Goal: Task Accomplishment & Management: Manage account settings

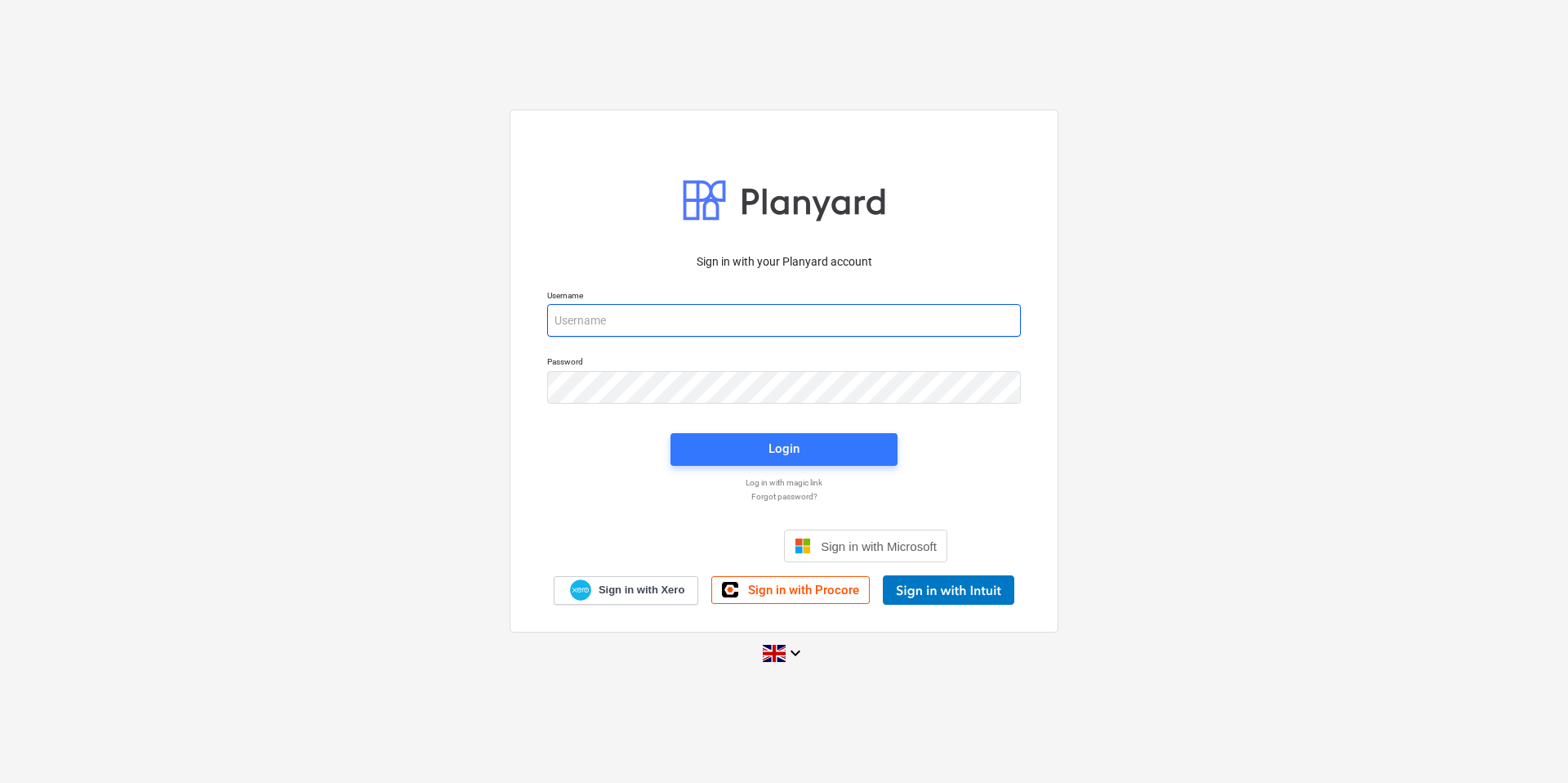
click at [658, 322] on input "email" at bounding box center [784, 321] width 474 height 33
click at [710, 321] on input "email" at bounding box center [784, 321] width 474 height 33
type input "joost@ktlx.co.uk"
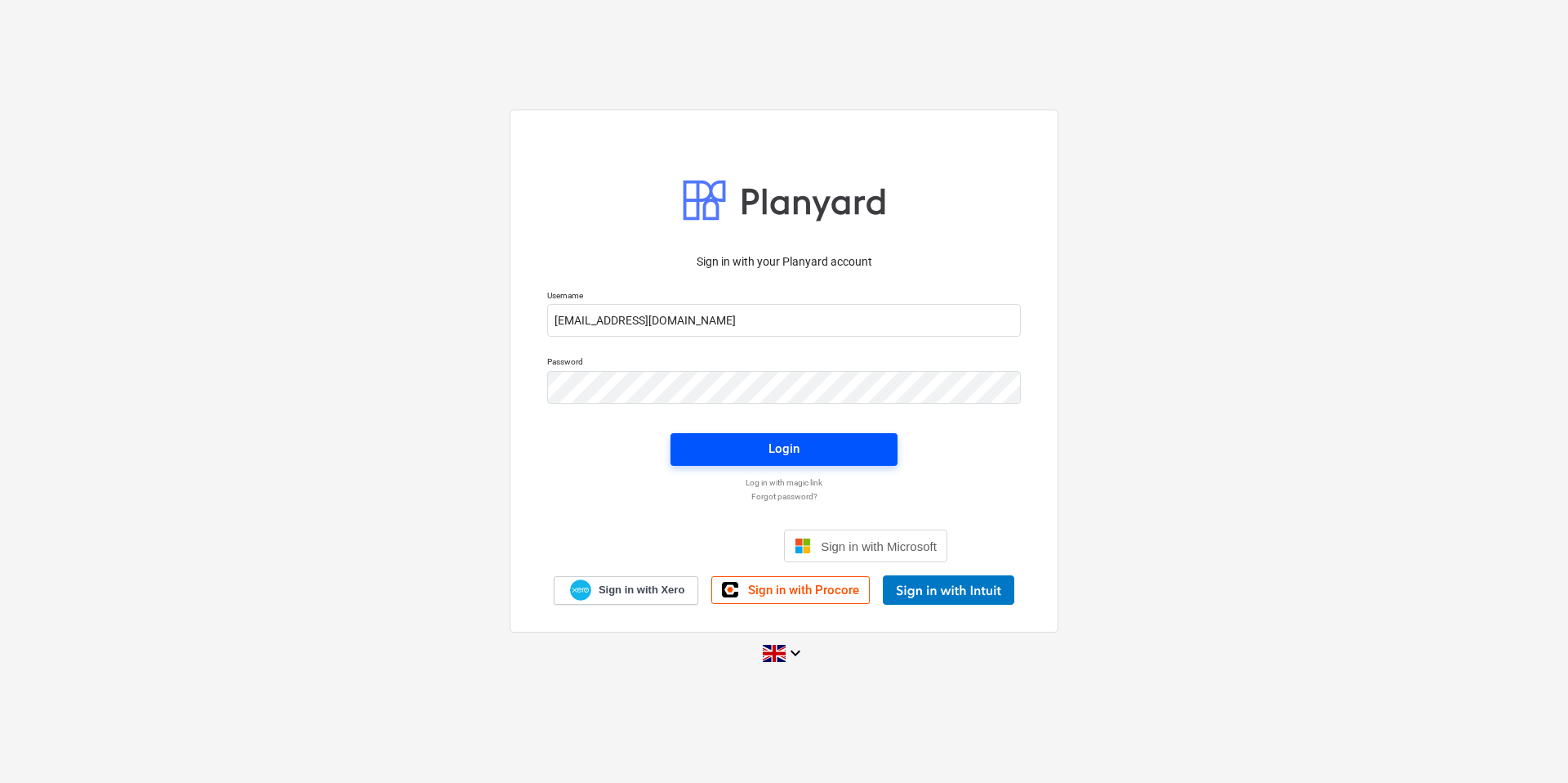
click at [794, 445] on div "Login" at bounding box center [784, 449] width 31 height 21
click at [788, 497] on p "Forgot password?" at bounding box center [784, 496] width 490 height 11
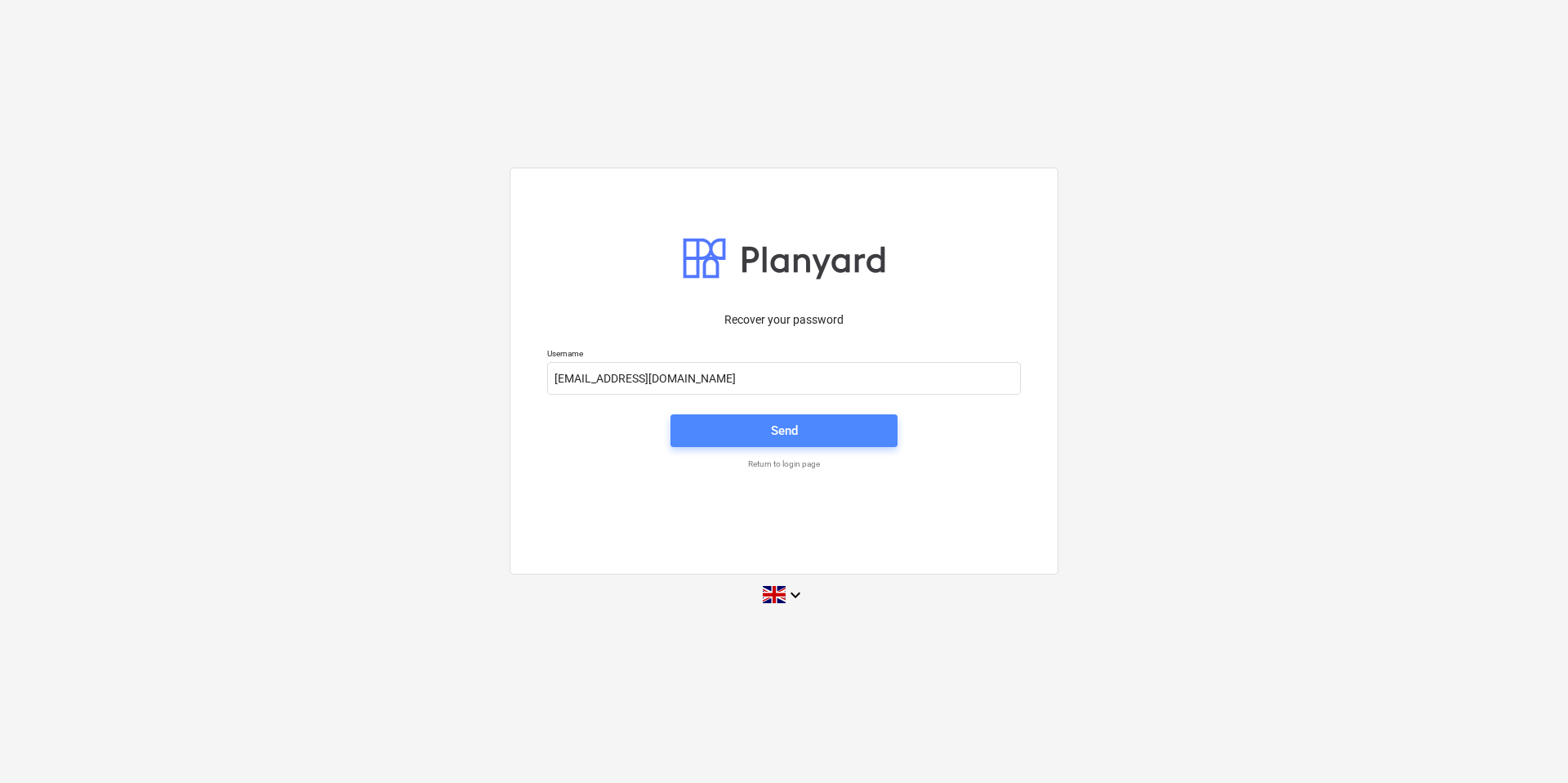
click at [764, 427] on span "Send" at bounding box center [784, 430] width 188 height 21
